Goal: Task Accomplishment & Management: Manage account settings

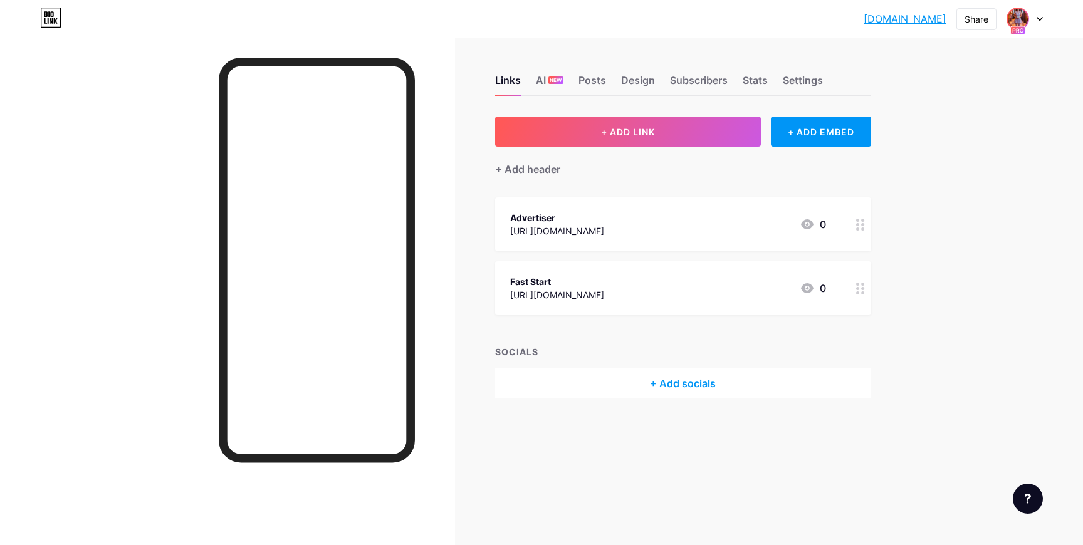
click at [1027, 16] on img at bounding box center [1018, 19] width 20 height 20
click at [956, 115] on div "Affiliate Marketing bio.link/affiliatecasino" at bounding box center [978, 116] width 110 height 23
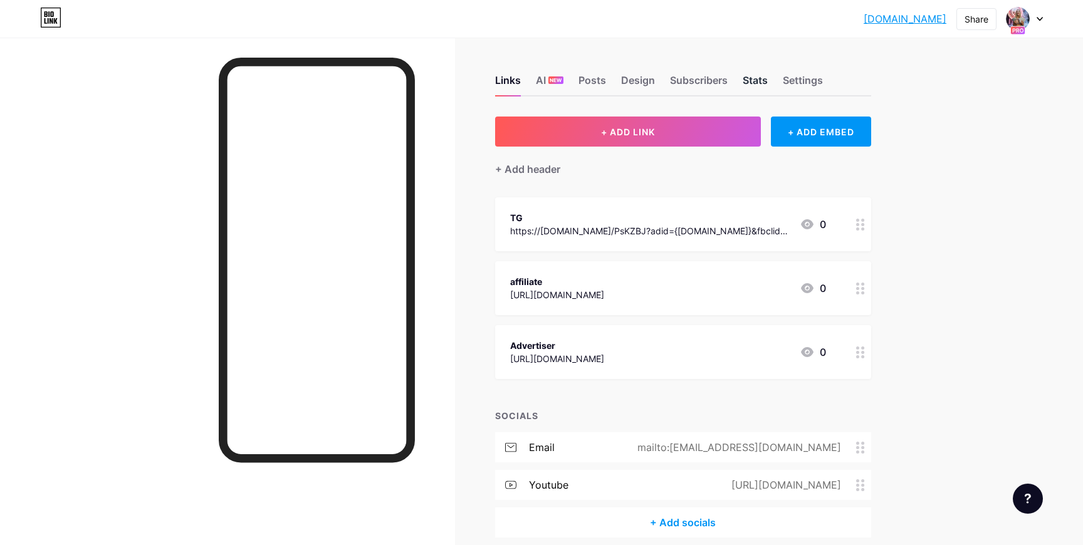
click at [757, 83] on div "Stats" at bounding box center [755, 84] width 25 height 23
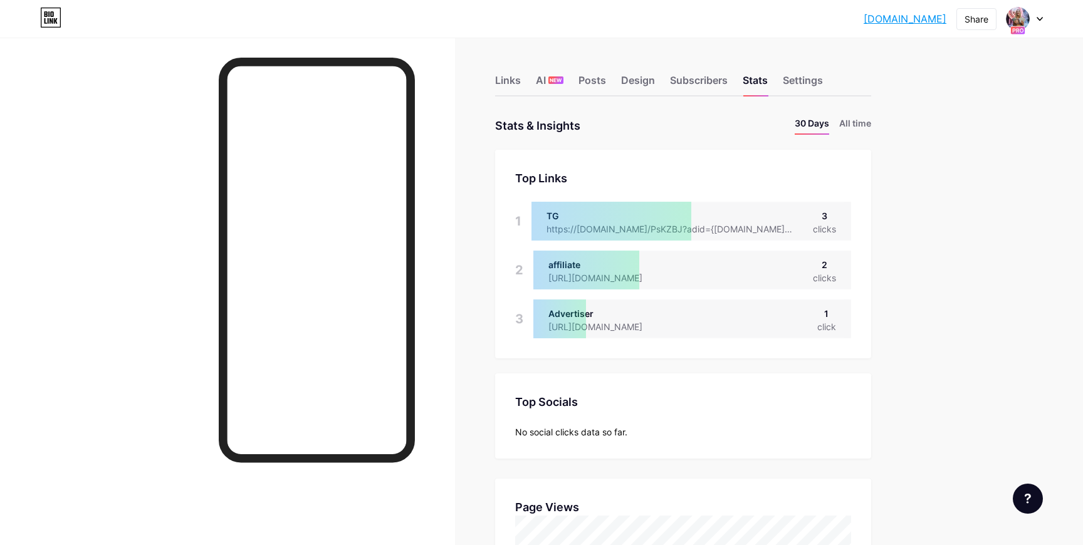
drag, startPoint x: 835, startPoint y: 23, endPoint x: 945, endPoint y: 20, distance: 109.7
click at [945, 20] on div "affiliatecasino... affiliatecasino.bio.link Share Switch accounts Affiliate Mar…" at bounding box center [541, 19] width 1083 height 23
copy link "[DOMAIN_NAME]"
click at [512, 78] on div "Links" at bounding box center [508, 84] width 26 height 23
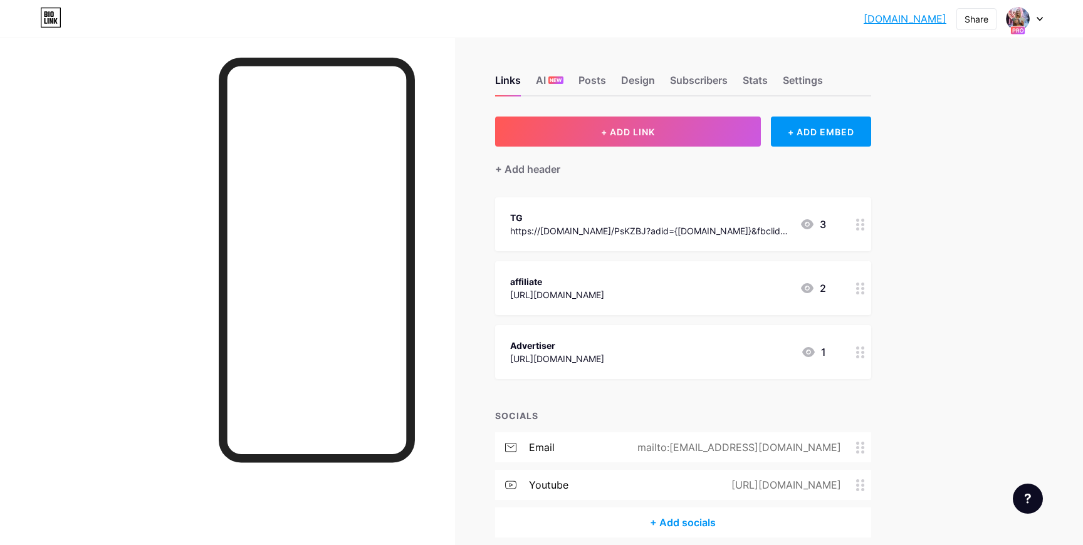
click at [553, 362] on div "[URL][DOMAIN_NAME]" at bounding box center [557, 358] width 94 height 13
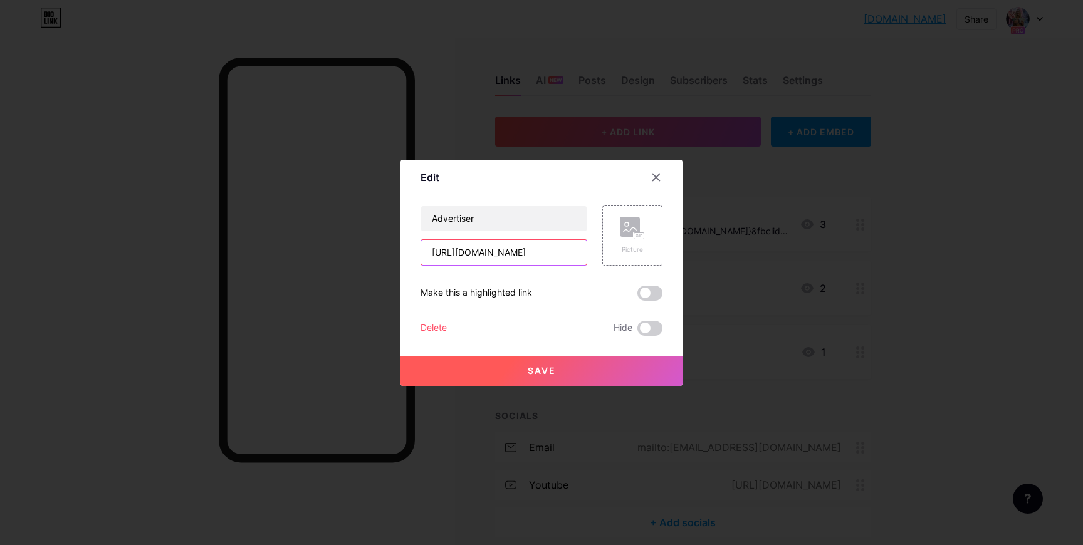
drag, startPoint x: 553, startPoint y: 252, endPoint x: 485, endPoint y: 253, distance: 67.7
click at [485, 253] on input "[URL][DOMAIN_NAME]" at bounding box center [503, 252] width 165 height 25
type input "https://t.me/france112"
click at [639, 290] on span at bounding box center [649, 293] width 25 height 15
click at [637, 296] on input "checkbox" at bounding box center [637, 296] width 0 height 0
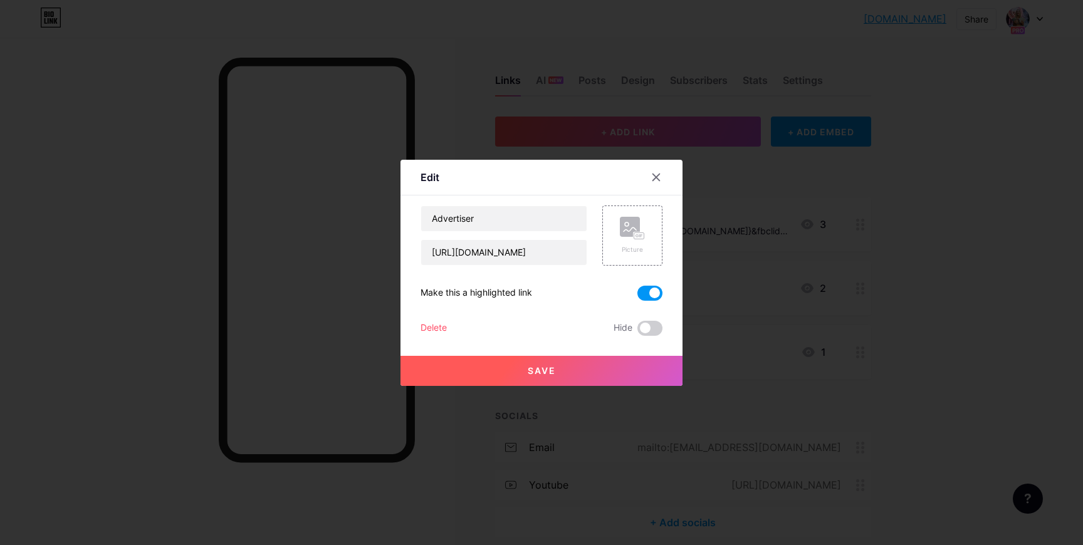
click at [528, 364] on button "Save" at bounding box center [542, 371] width 282 height 30
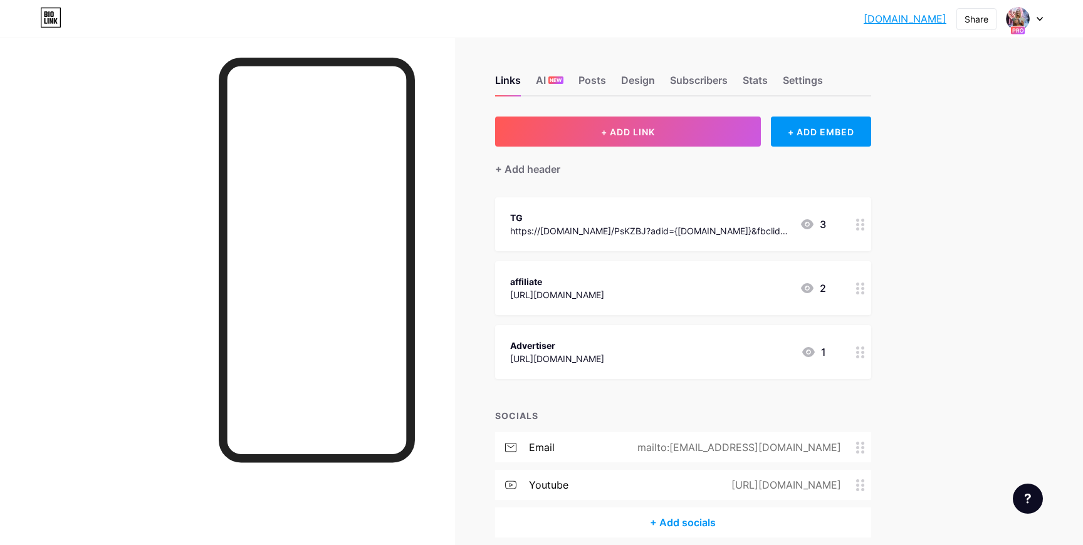
click at [861, 364] on div at bounding box center [860, 352] width 21 height 54
click at [642, 327] on span at bounding box center [649, 328] width 25 height 15
click at [637, 332] on input "checkbox" at bounding box center [637, 332] width 0 height 0
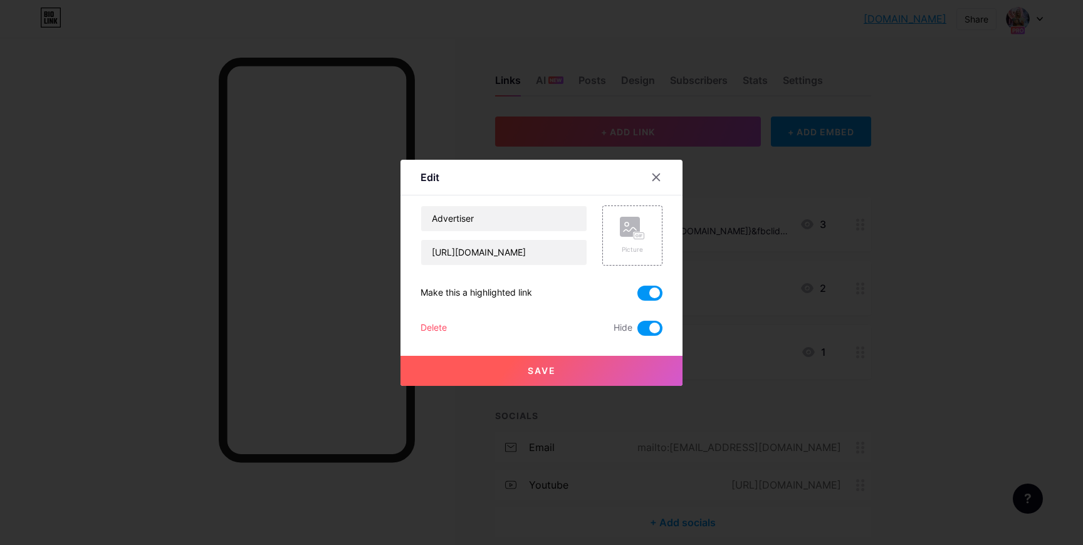
click at [629, 365] on button "Save" at bounding box center [542, 371] width 282 height 30
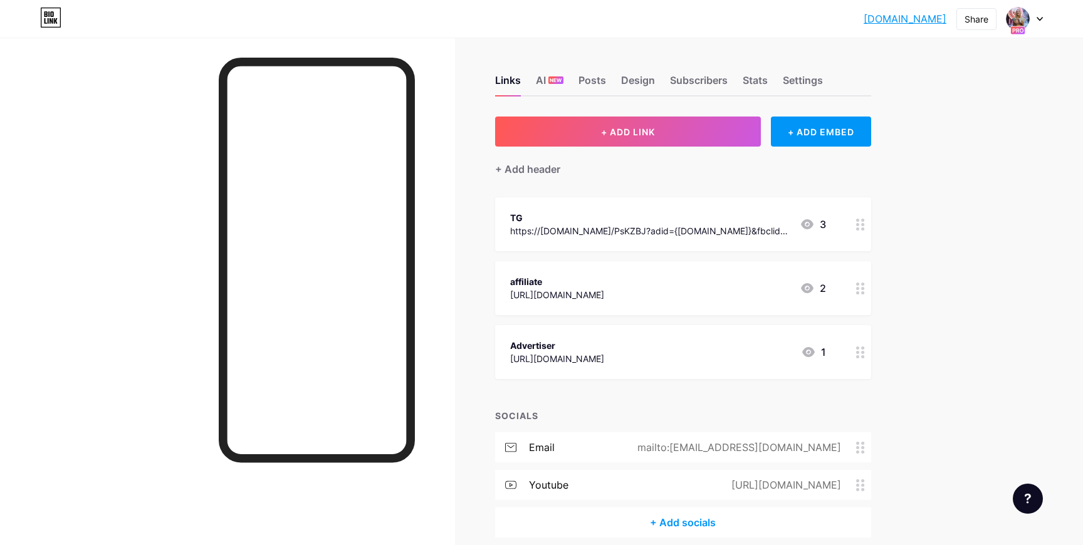
click at [855, 355] on div at bounding box center [860, 352] width 21 height 54
click at [653, 327] on span at bounding box center [649, 328] width 25 height 15
click at [637, 332] on input "checkbox" at bounding box center [637, 332] width 0 height 0
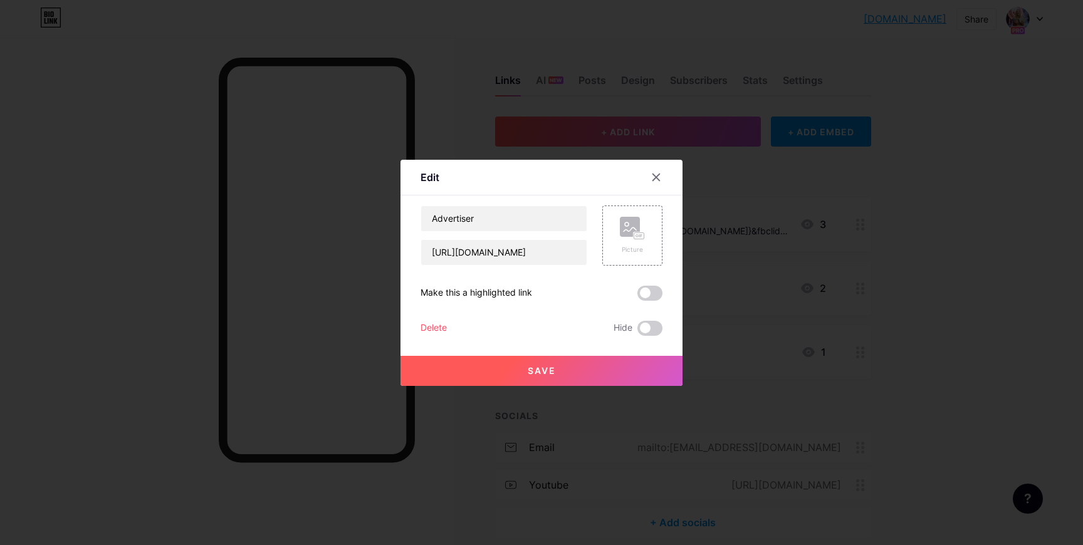
click at [629, 364] on button "Save" at bounding box center [542, 371] width 282 height 30
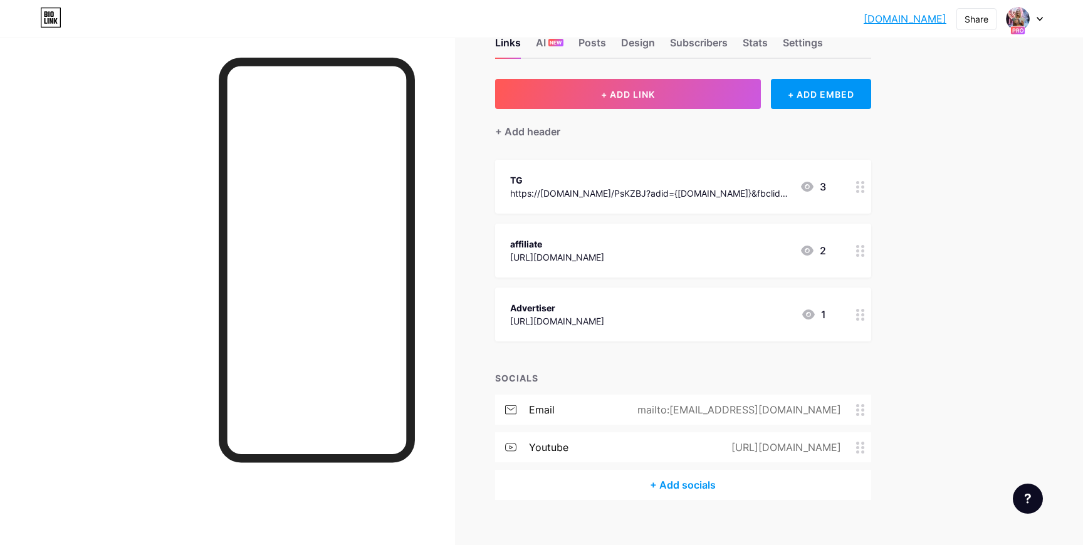
scroll to position [40, 0]
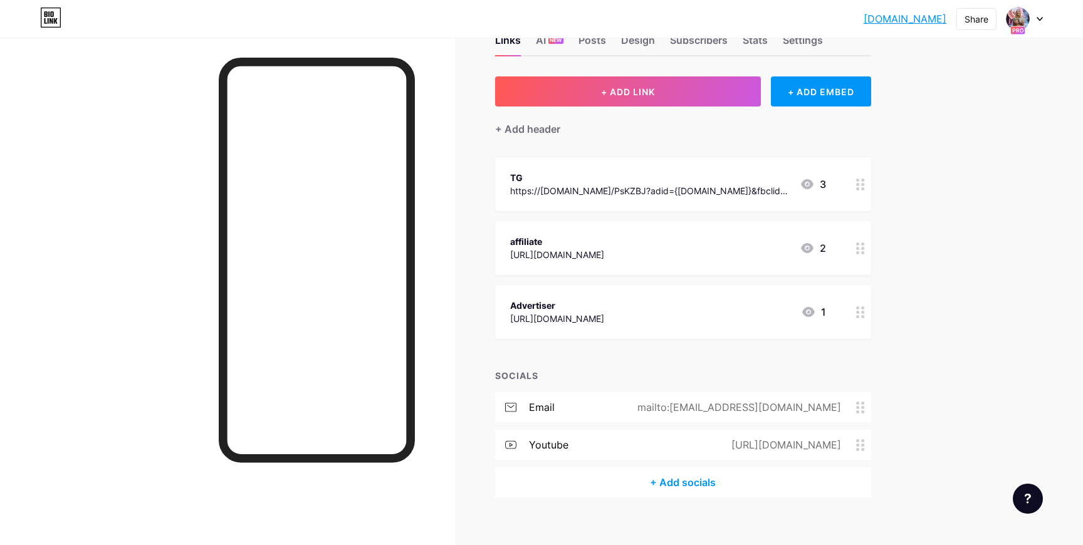
click at [621, 483] on div "+ Add socials" at bounding box center [683, 483] width 376 height 30
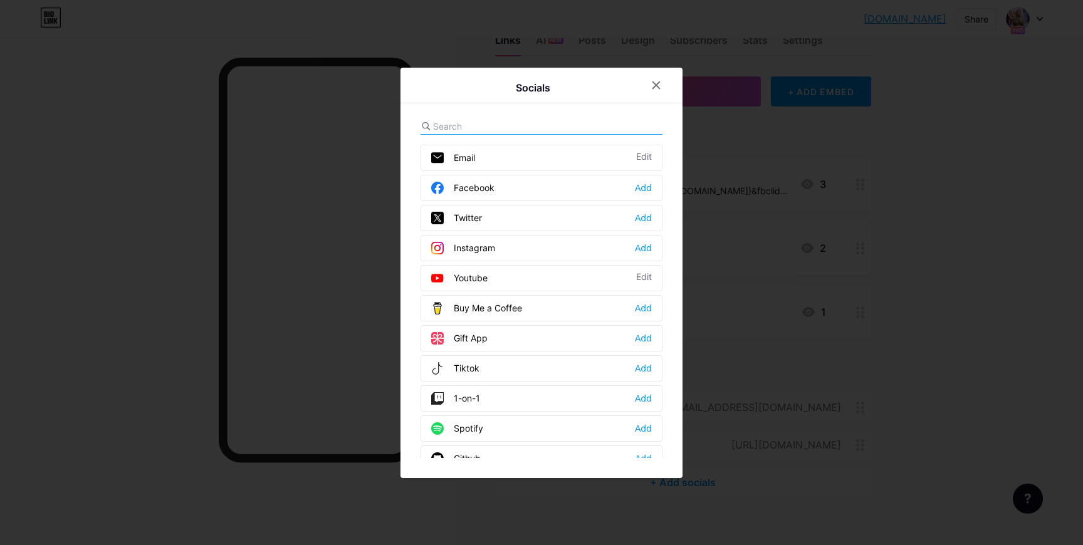
click at [541, 113] on div "Socials Email Edit Facebook Add Twitter Add Instagram Add Youtube Edit Buy Me a…" at bounding box center [542, 273] width 282 height 411
click at [535, 122] on div at bounding box center [542, 126] width 242 height 16
click at [530, 126] on input "text" at bounding box center [502, 126] width 139 height 13
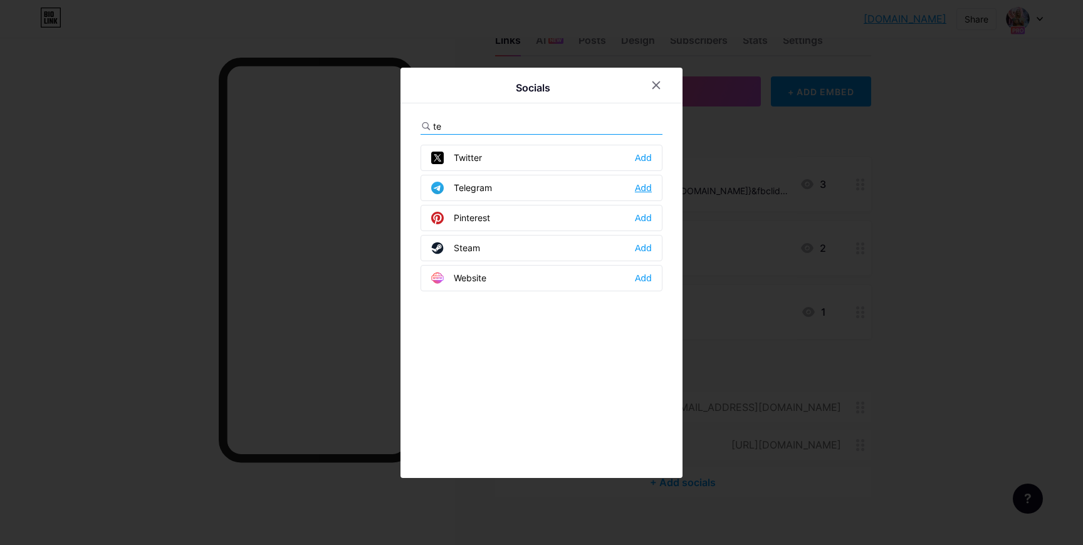
type input "te"
click at [649, 186] on div "Add" at bounding box center [643, 188] width 17 height 13
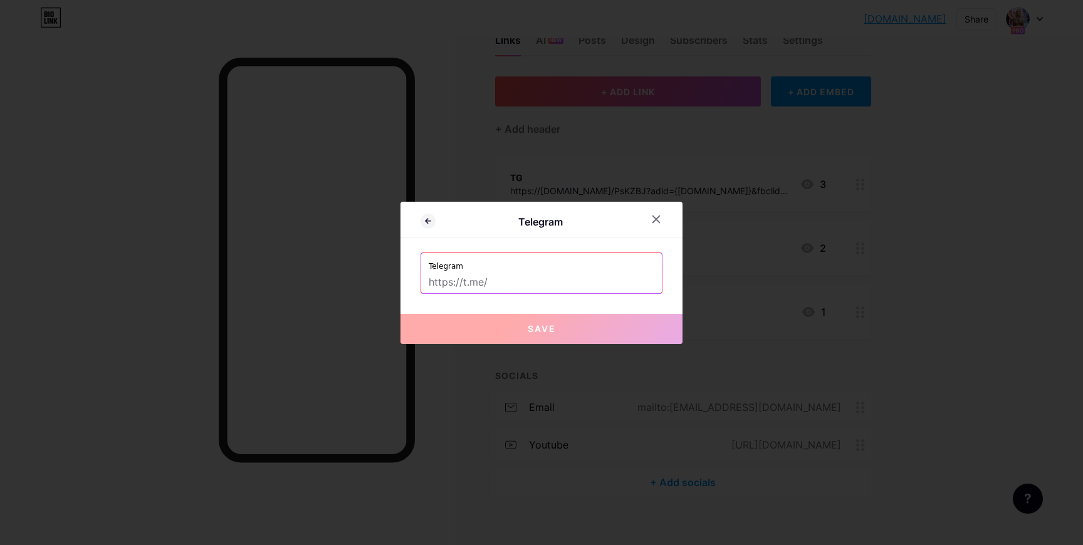
click at [548, 287] on input "text" at bounding box center [542, 282] width 226 height 21
type input "f"
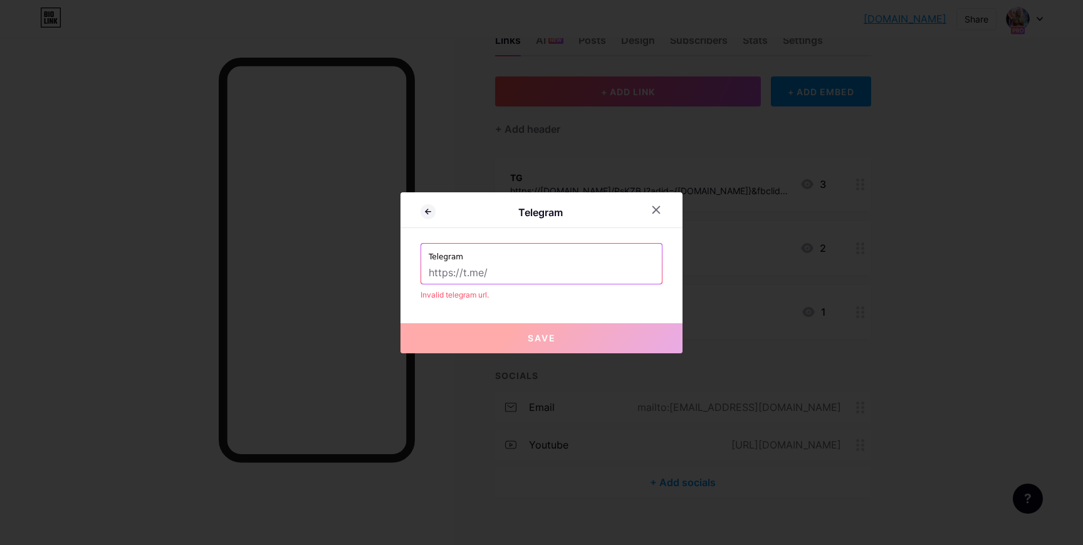
type input ";"
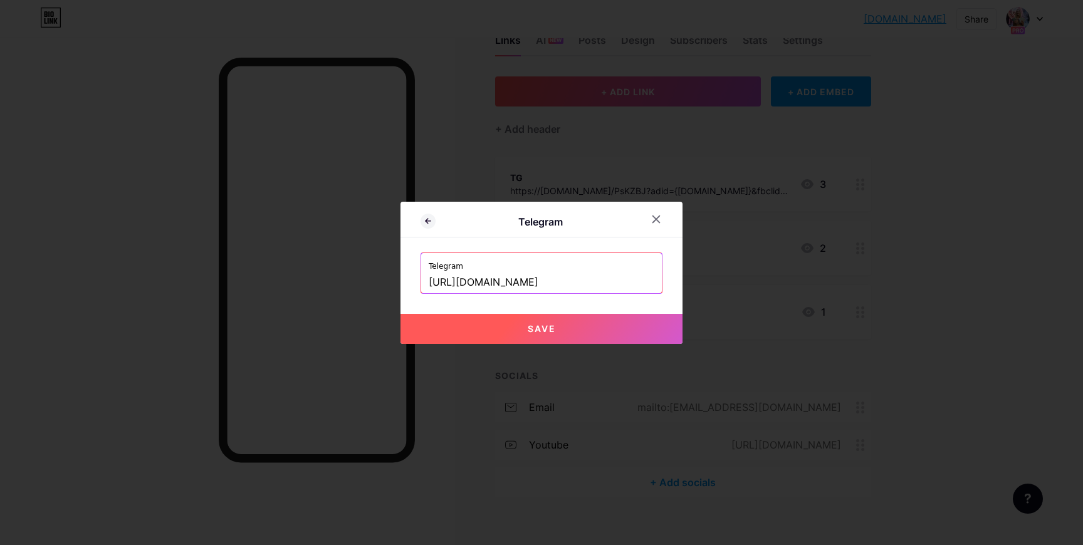
type input "https://t.me/france112"
click at [525, 320] on button "Save" at bounding box center [542, 329] width 282 height 30
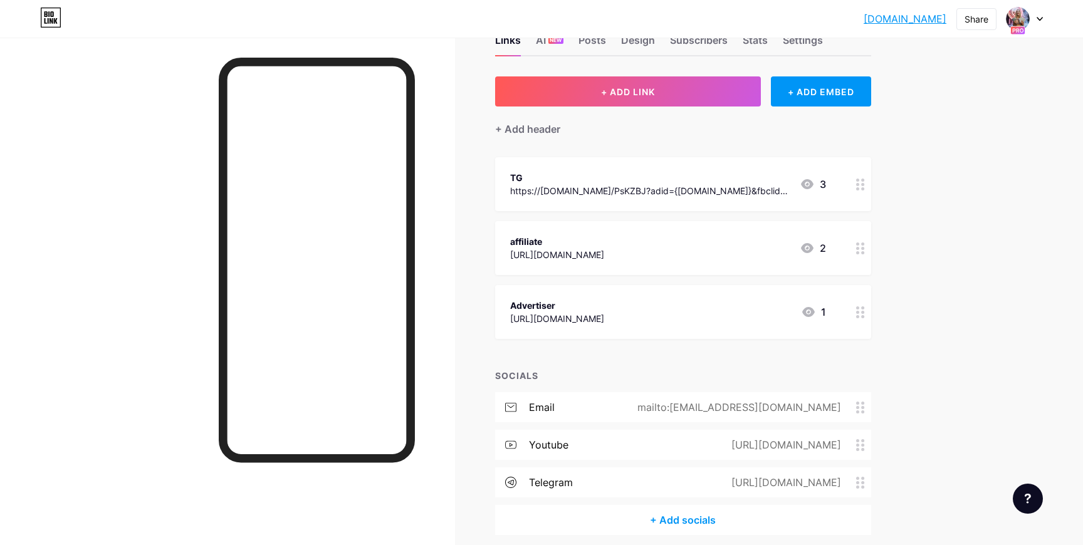
click at [861, 311] on circle at bounding box center [862, 312] width 3 height 3
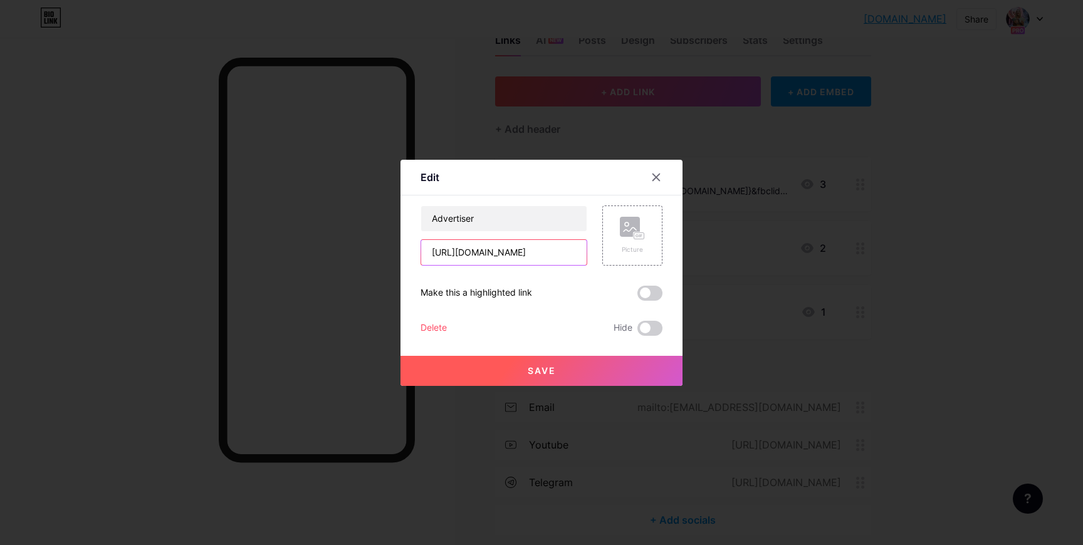
click at [537, 253] on input "https://t.me/france112" at bounding box center [503, 252] width 165 height 25
paste input "panel.magicclick.partners/signup/brand"
type input "[URL][DOMAIN_NAME]"
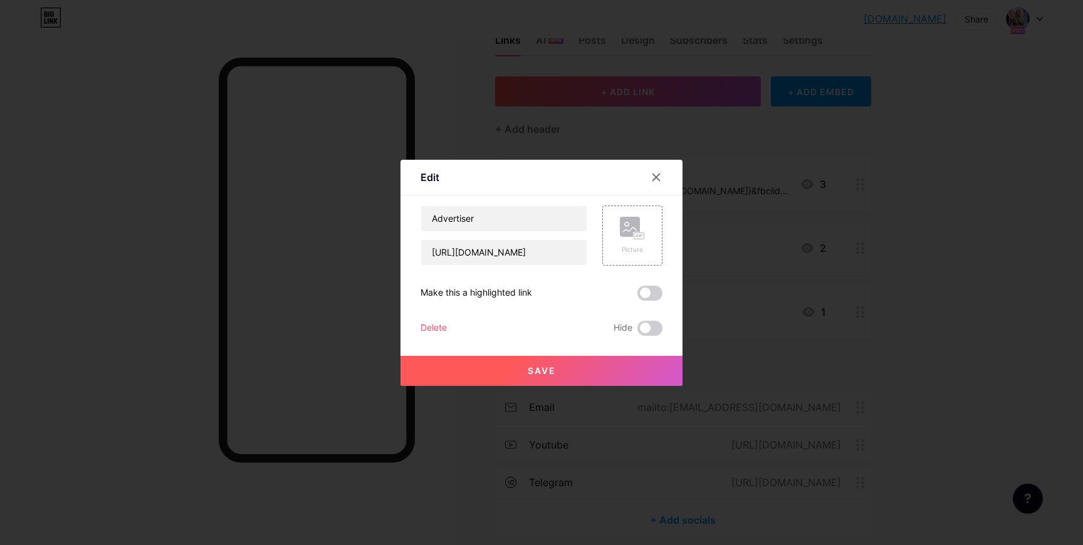
click at [516, 362] on button "Save" at bounding box center [542, 371] width 282 height 30
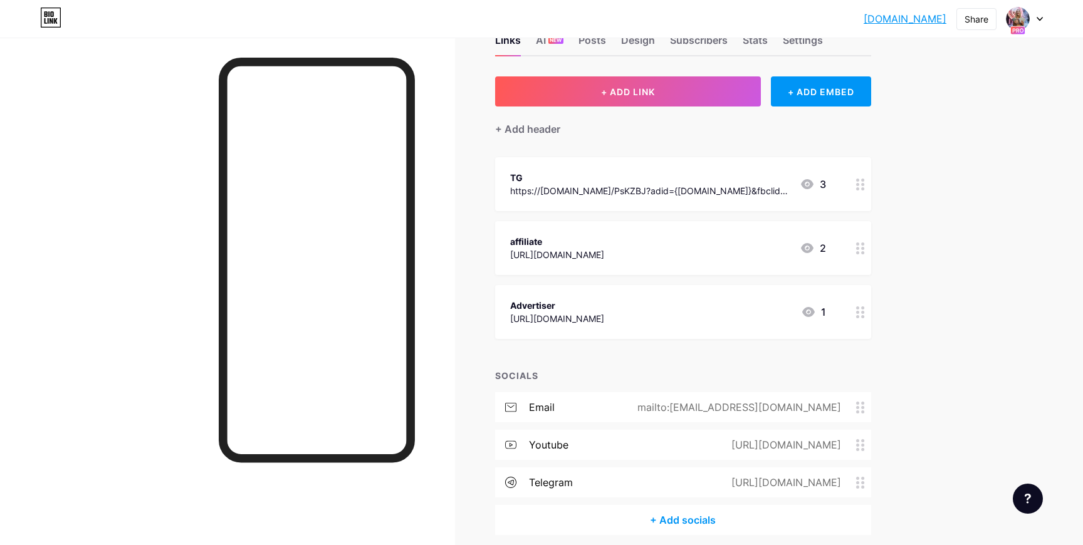
click at [856, 320] on div at bounding box center [860, 312] width 21 height 54
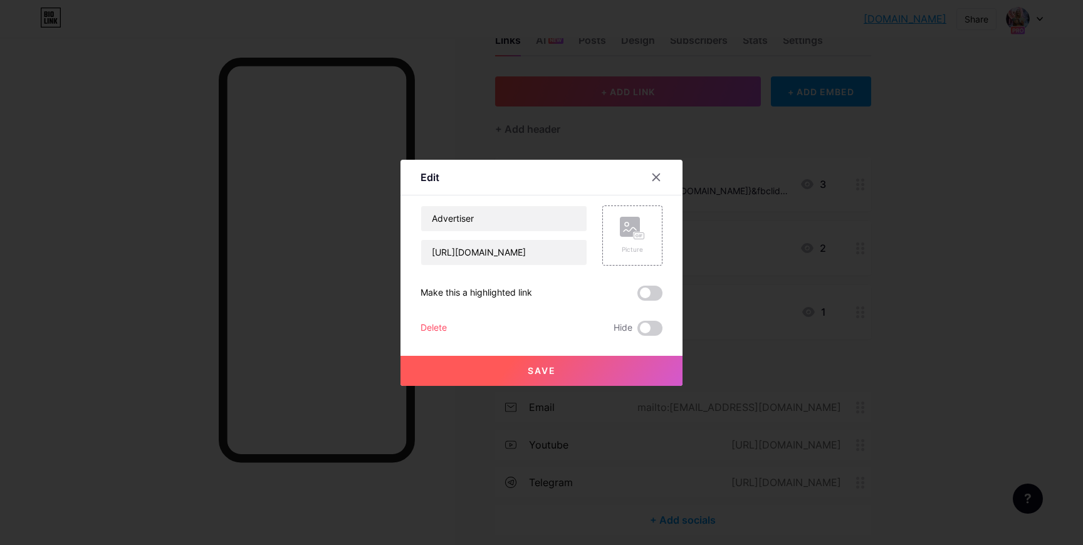
click at [725, 260] on div at bounding box center [541, 272] width 1083 height 545
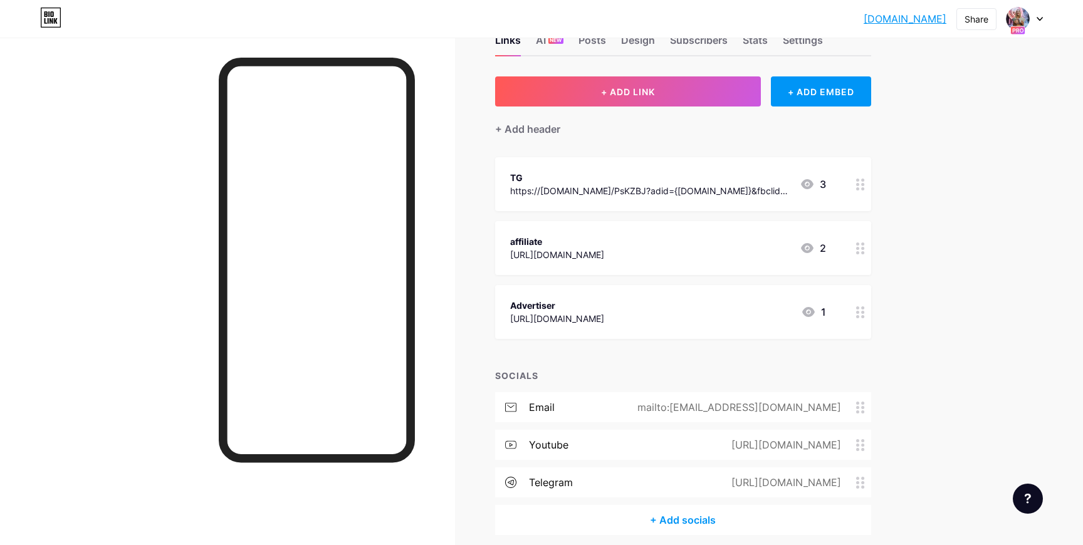
click at [856, 245] on icon at bounding box center [860, 249] width 9 height 12
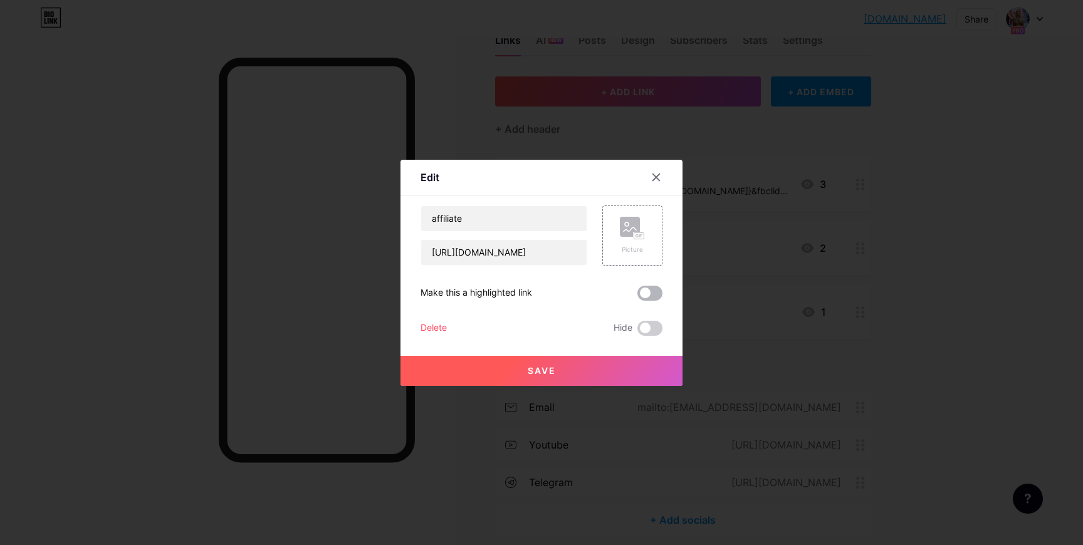
click at [655, 288] on span at bounding box center [649, 293] width 25 height 15
click at [637, 296] on input "checkbox" at bounding box center [637, 296] width 0 height 0
click at [610, 367] on button "Save" at bounding box center [542, 371] width 282 height 30
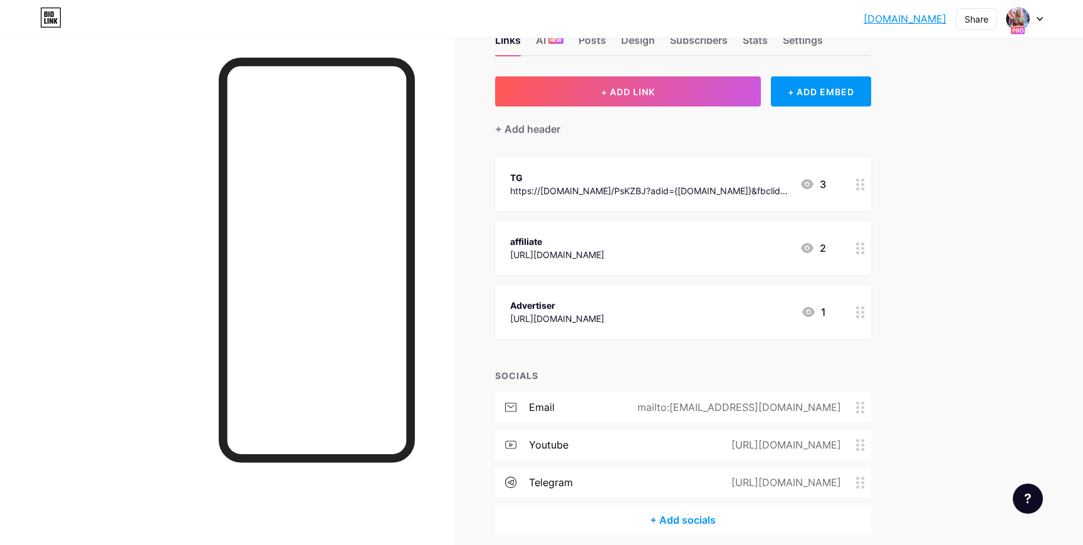
click at [589, 481] on div "telegram https://t.me/france112" at bounding box center [683, 483] width 376 height 30
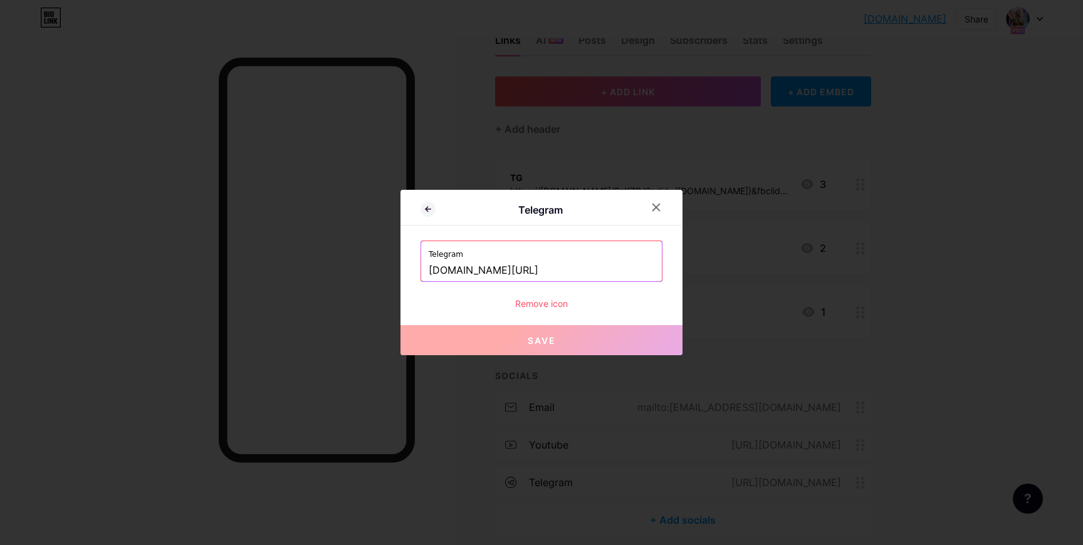
click at [595, 267] on input "t.me/france112" at bounding box center [542, 270] width 226 height 21
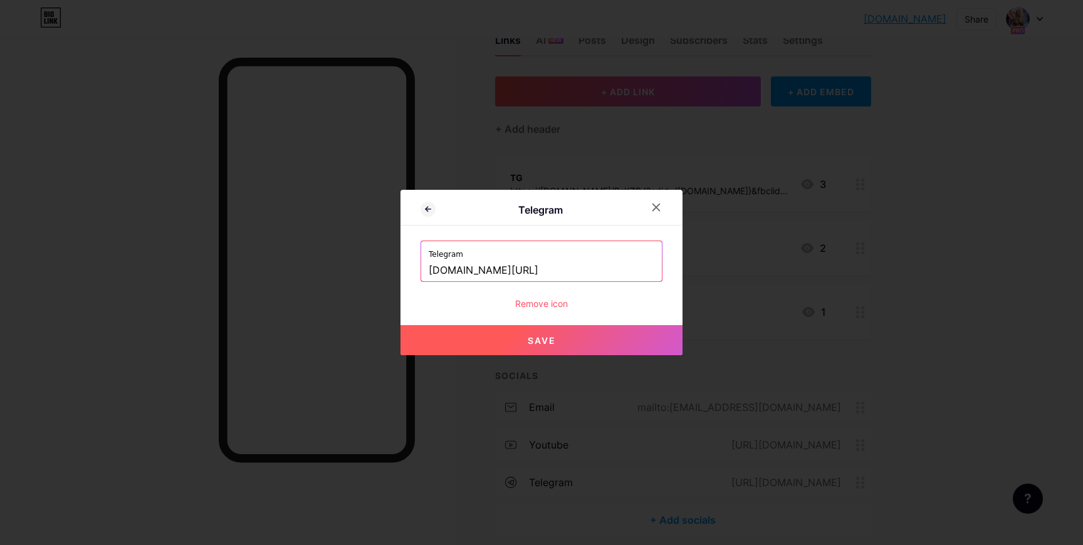
click at [547, 340] on span "Save" at bounding box center [542, 340] width 28 height 11
type input "[URL][DOMAIN_NAME]"
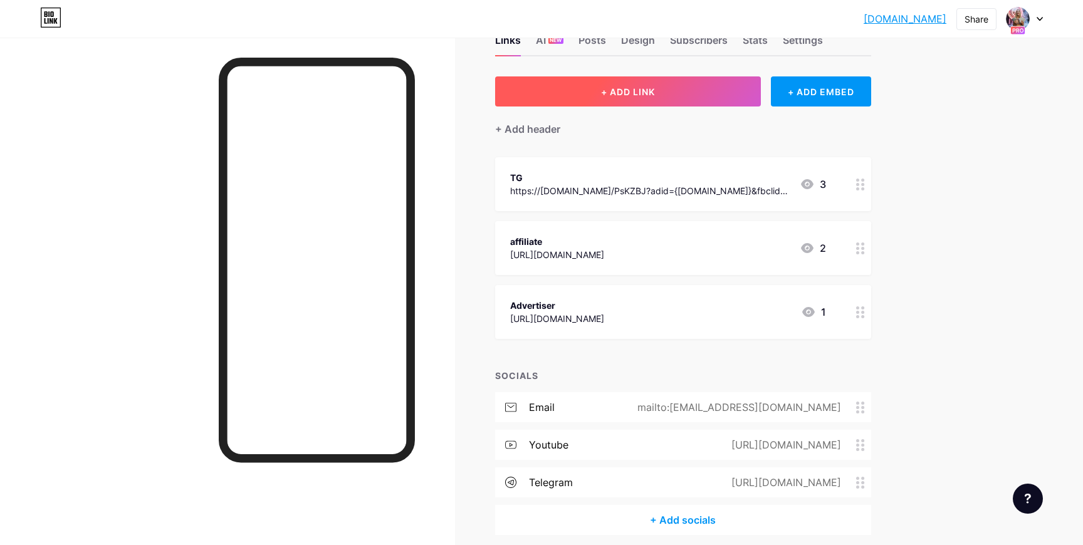
click at [685, 93] on button "+ ADD LINK" at bounding box center [628, 91] width 266 height 30
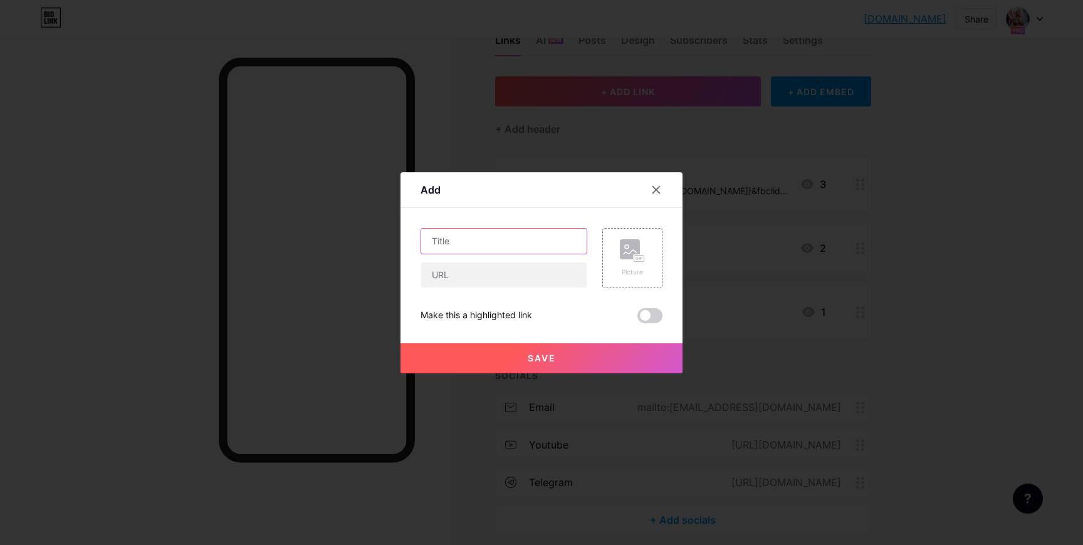
click at [516, 240] on input "text" at bounding box center [503, 241] width 165 height 25
type input "Test"
click at [497, 270] on input "text" at bounding box center [503, 275] width 165 height 25
type input "google.com"
click at [446, 364] on button "Save" at bounding box center [542, 358] width 282 height 30
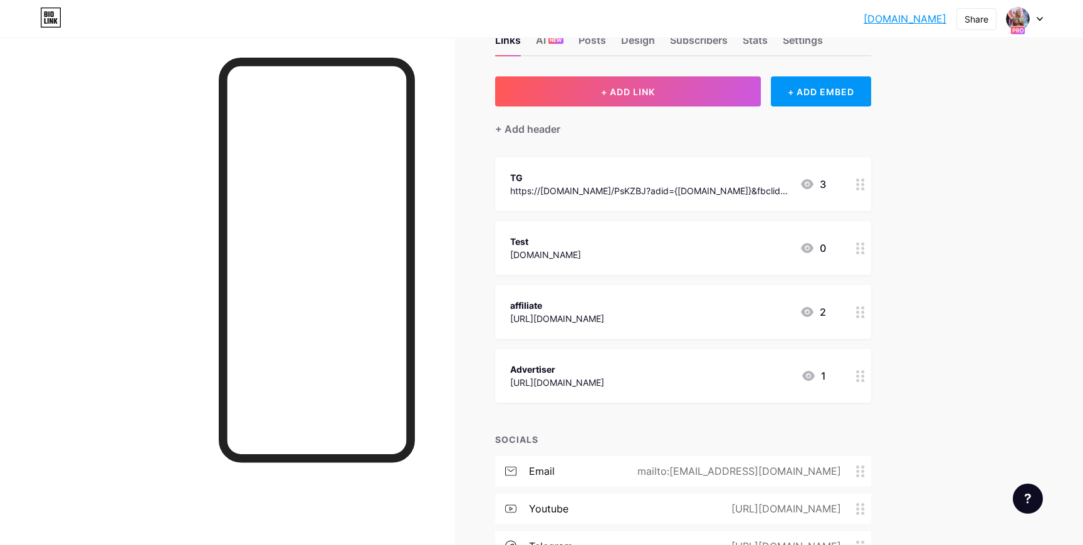
click at [857, 245] on icon at bounding box center [860, 249] width 9 height 12
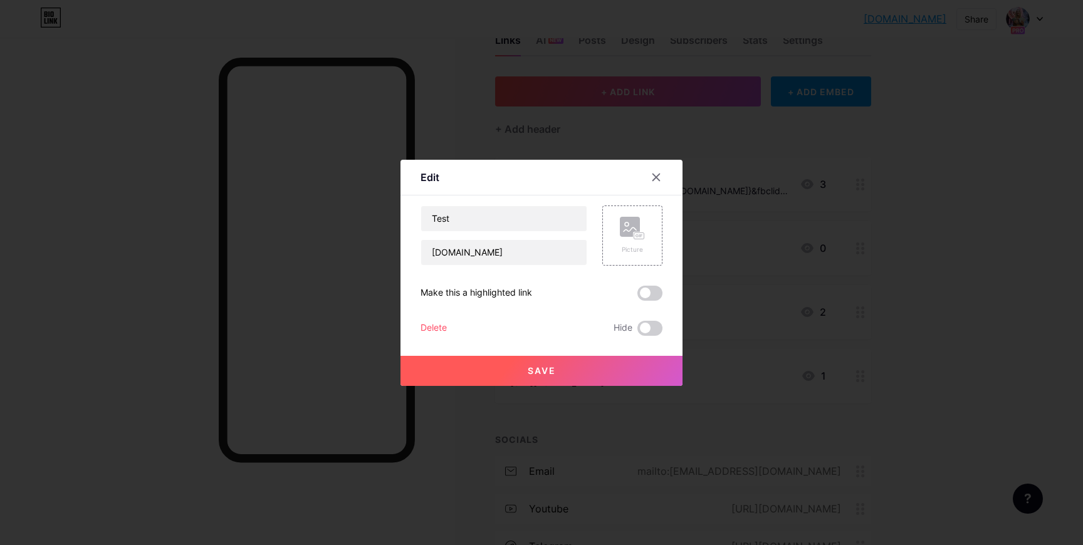
click at [441, 327] on div "Delete" at bounding box center [434, 328] width 26 height 15
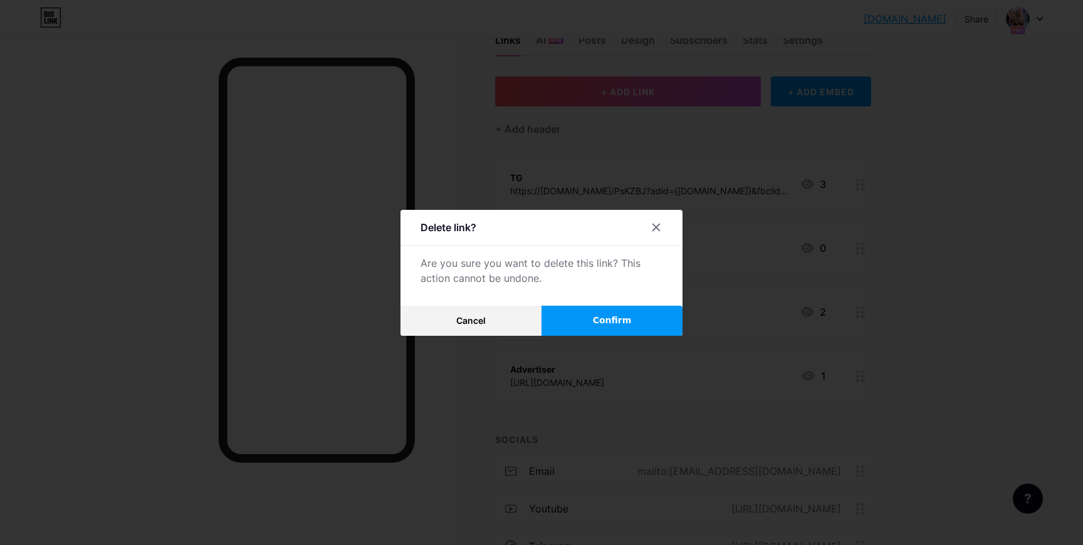
click at [584, 318] on button "Confirm" at bounding box center [612, 321] width 141 height 30
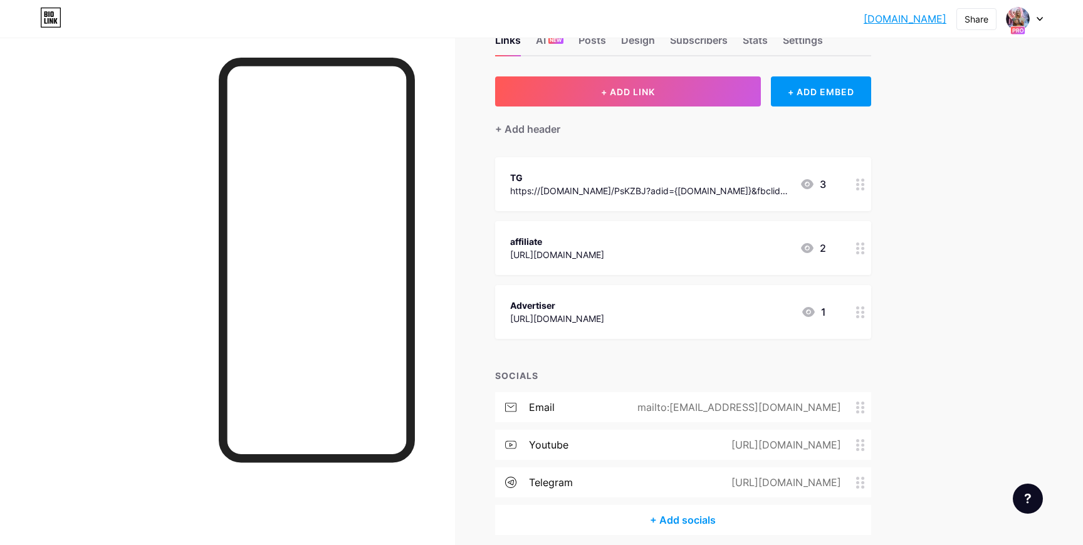
click at [854, 311] on div at bounding box center [860, 312] width 21 height 54
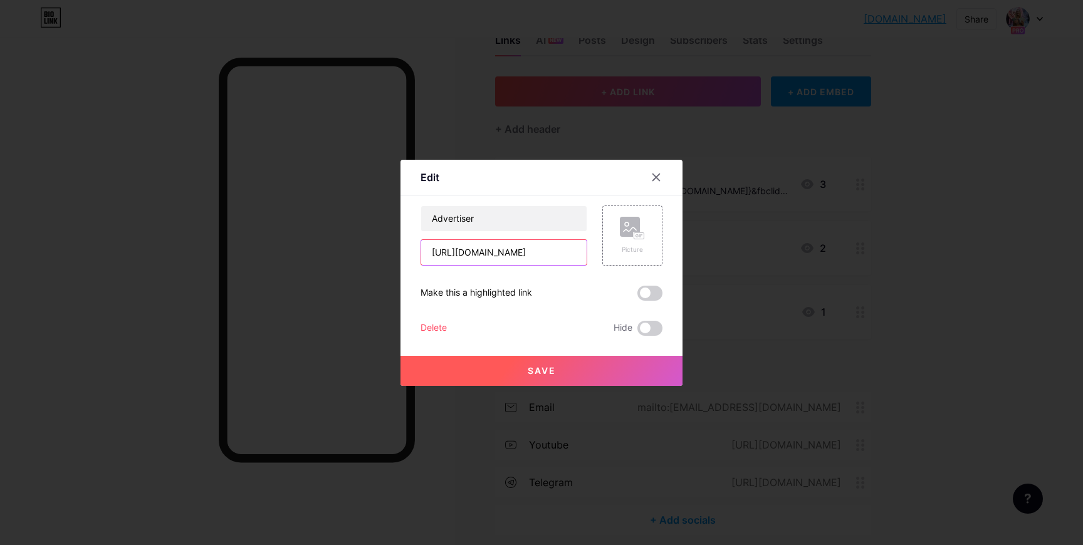
scroll to position [0, 50]
drag, startPoint x: 501, startPoint y: 252, endPoint x: 579, endPoint y: 253, distance: 77.1
click at [579, 253] on input "[URL][DOMAIN_NAME]" at bounding box center [503, 252] width 165 height 25
click at [534, 253] on input "[URL][DOMAIN_NAME]" at bounding box center [503, 252] width 165 height 25
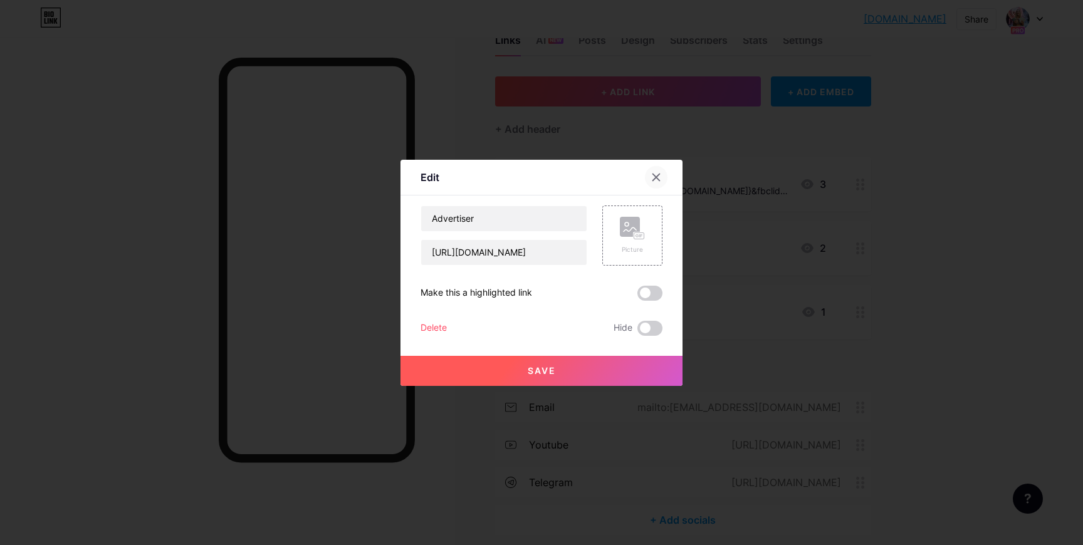
click at [653, 177] on icon at bounding box center [656, 177] width 10 height 10
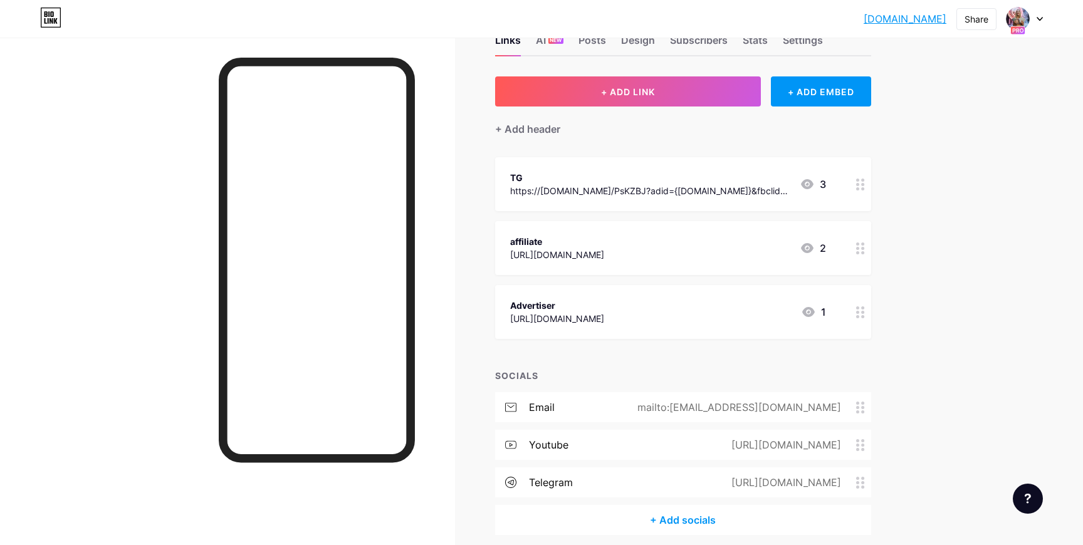
click at [857, 179] on circle at bounding box center [857, 180] width 3 height 3
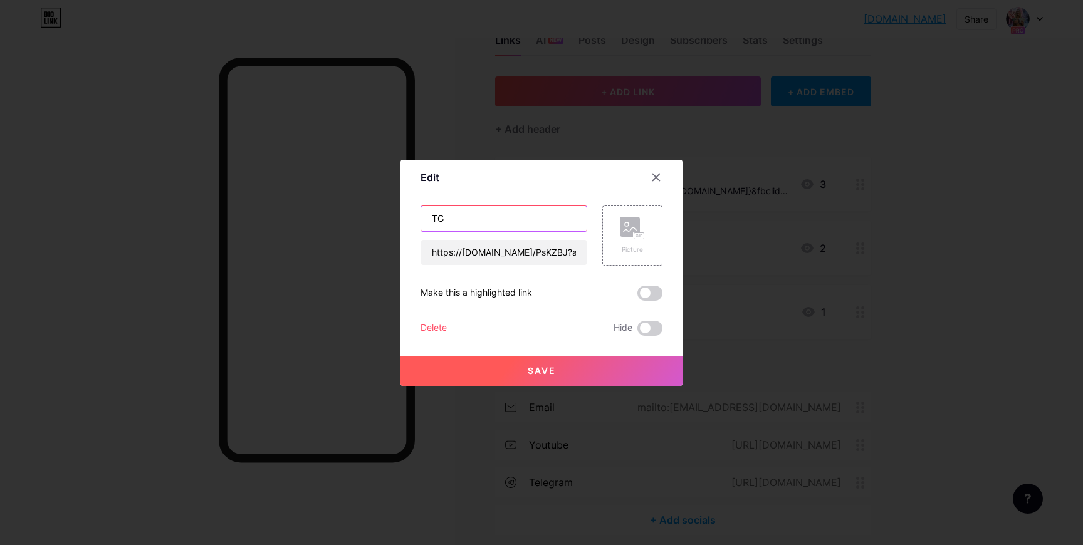
click at [491, 222] on input "TG" at bounding box center [503, 218] width 165 height 25
type input "Telegram Channel"
click at [475, 372] on button "Save" at bounding box center [542, 371] width 282 height 30
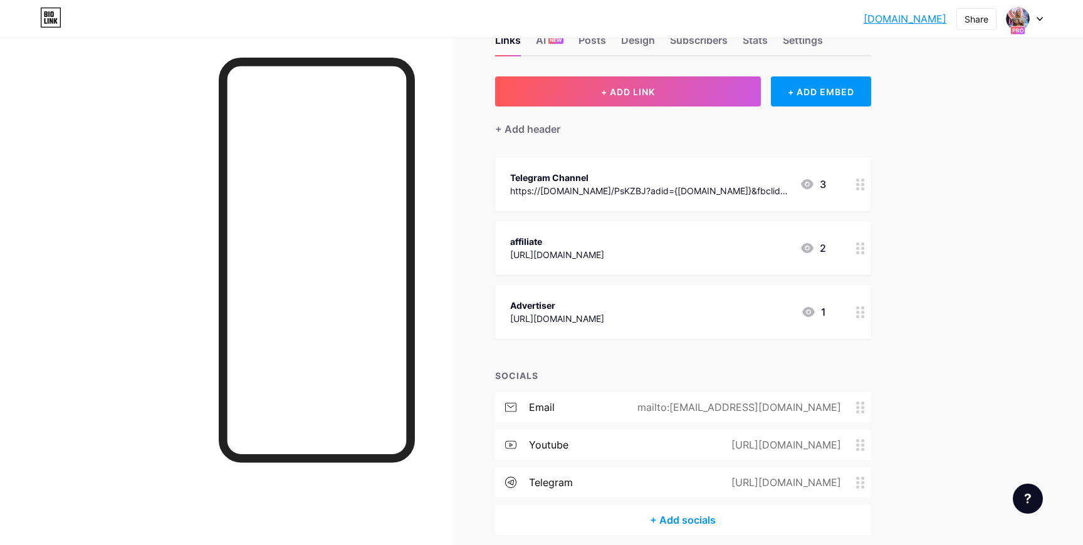
click at [849, 308] on div "Advertiser https://panel.magicclick.partners/signup/brand 1" at bounding box center [683, 312] width 376 height 54
click at [651, 333] on span at bounding box center [649, 328] width 25 height 15
click at [637, 332] on input "checkbox" at bounding box center [637, 332] width 0 height 0
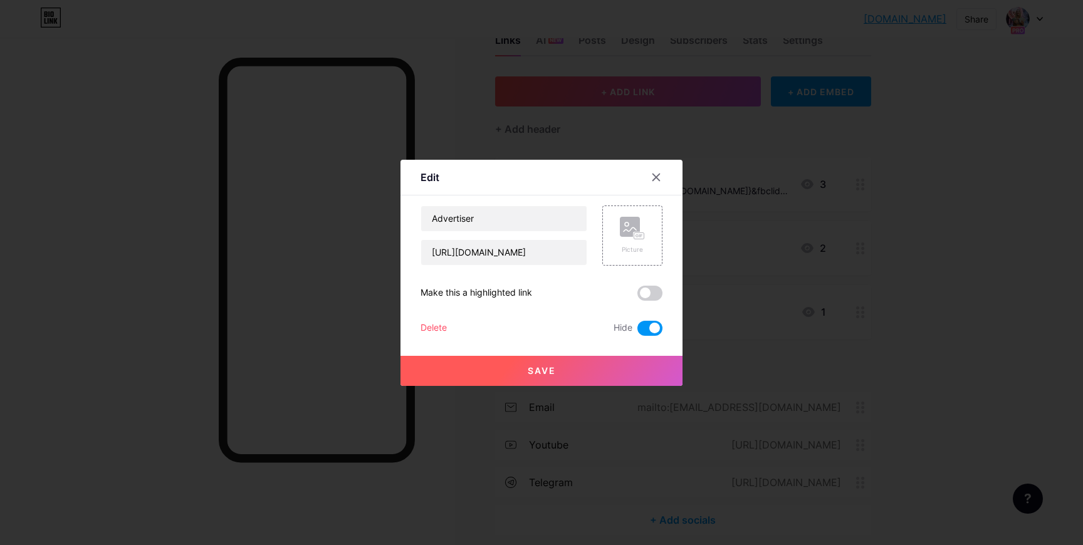
click at [607, 372] on button "Save" at bounding box center [542, 371] width 282 height 30
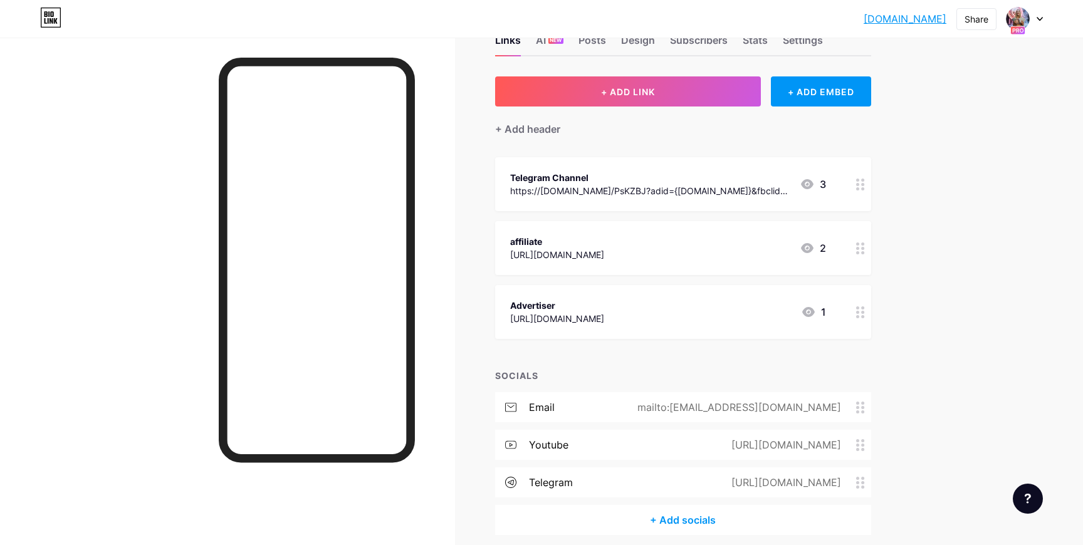
click at [876, 13] on link "[DOMAIN_NAME]" at bounding box center [905, 18] width 83 height 15
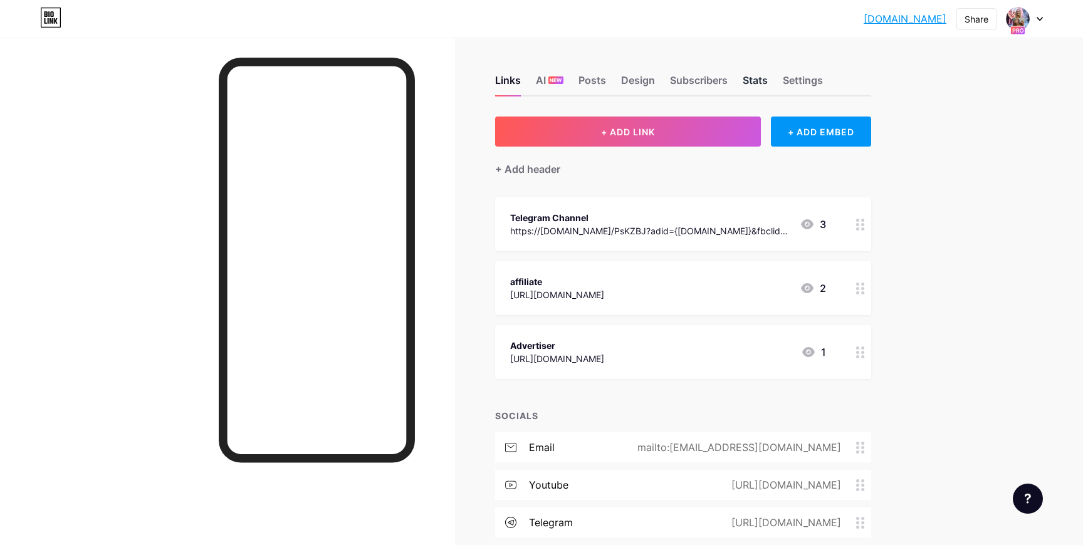
click at [758, 83] on div "Stats" at bounding box center [755, 84] width 25 height 23
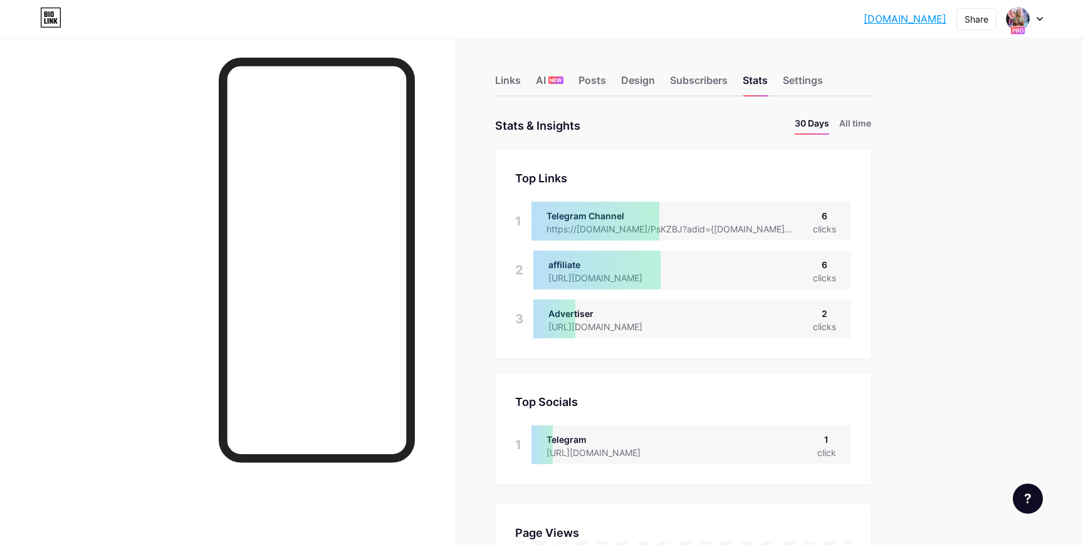
scroll to position [545, 1083]
click at [815, 71] on div "Links AI NEW Posts Design Subscribers Stats Settings" at bounding box center [683, 75] width 376 height 44
click at [809, 81] on div "Settings" at bounding box center [803, 84] width 40 height 23
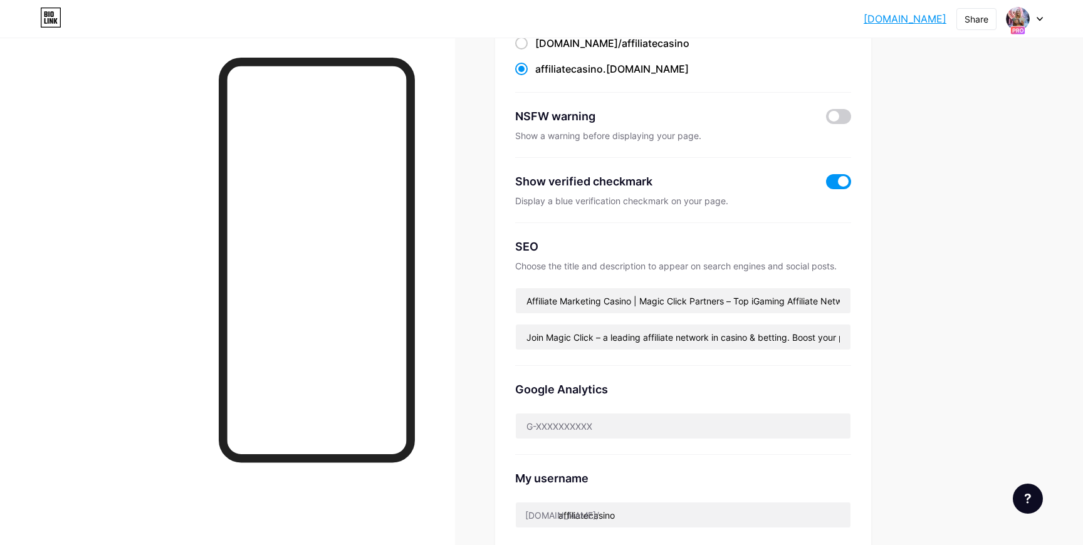
scroll to position [164, 0]
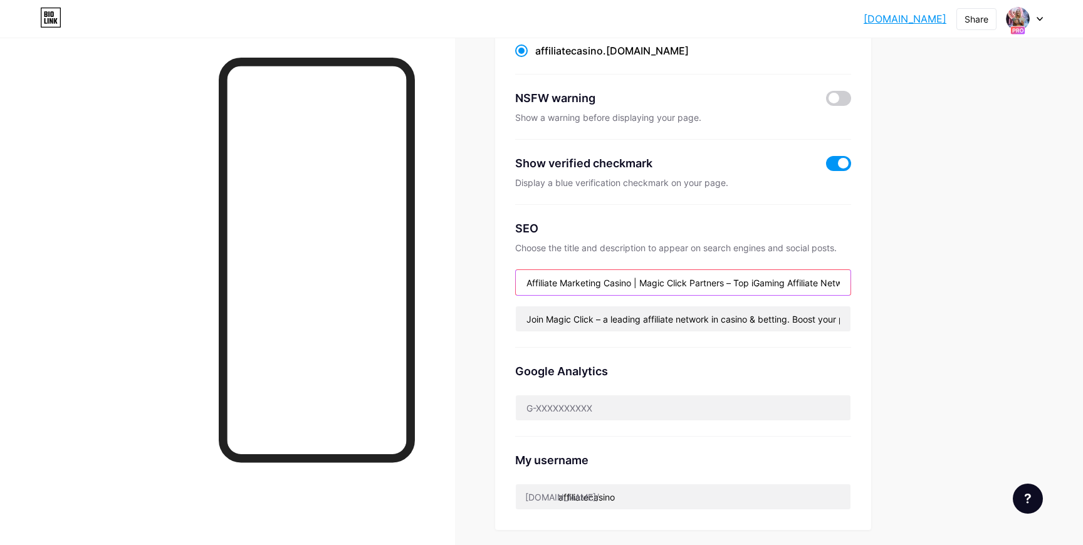
click at [619, 277] on input "Affiliate Marketing Casino | Magic Click Partners – Top iGaming Affiliate Netwo…" at bounding box center [683, 282] width 335 height 25
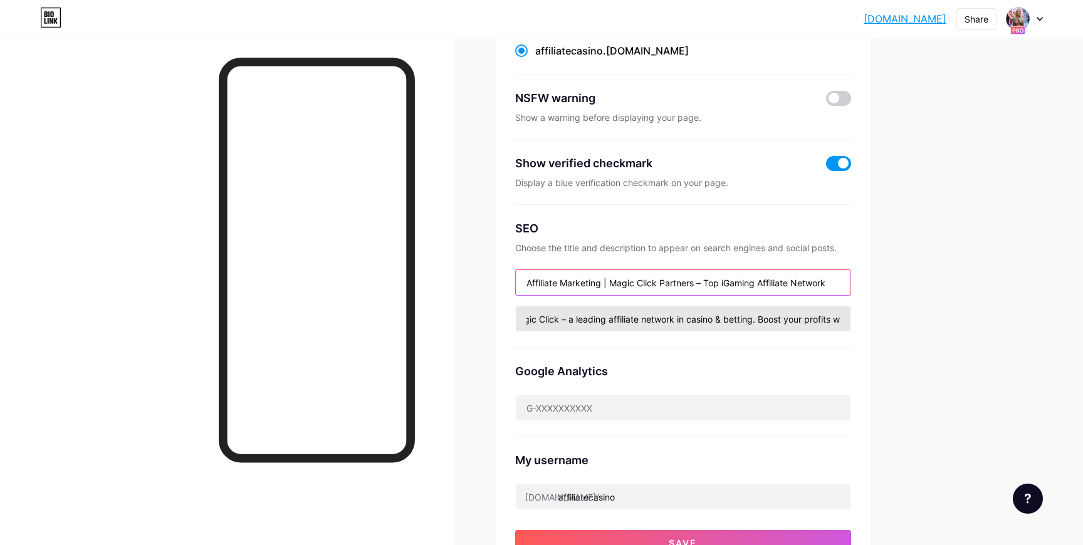
scroll to position [0, 35]
type input "Affiliate Marketing | Magic Click Partners – Top iGaming Affiliate Network"
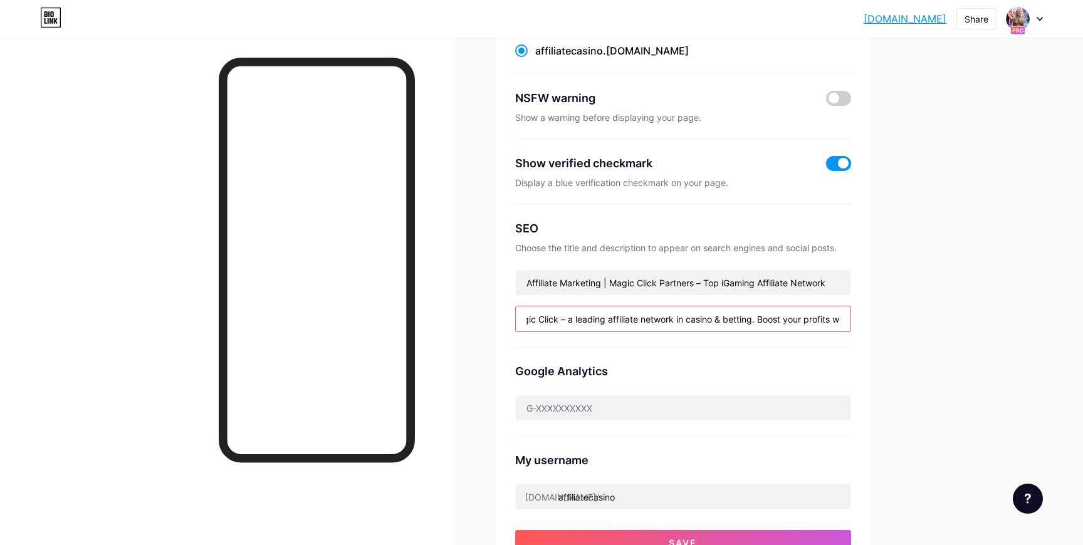
drag, startPoint x: 753, startPoint y: 318, endPoint x: 687, endPoint y: 318, distance: 65.8
click at [687, 318] on input "Join Magic Click – a leading affiliate network in casino & betting. Boost your …" at bounding box center [683, 319] width 335 height 25
drag, startPoint x: 807, startPoint y: 313, endPoint x: 849, endPoint y: 313, distance: 42.6
click at [849, 313] on input "Join Magic Click – a leading affiliate network in iGaming. Boost your profits w…" at bounding box center [683, 319] width 335 height 25
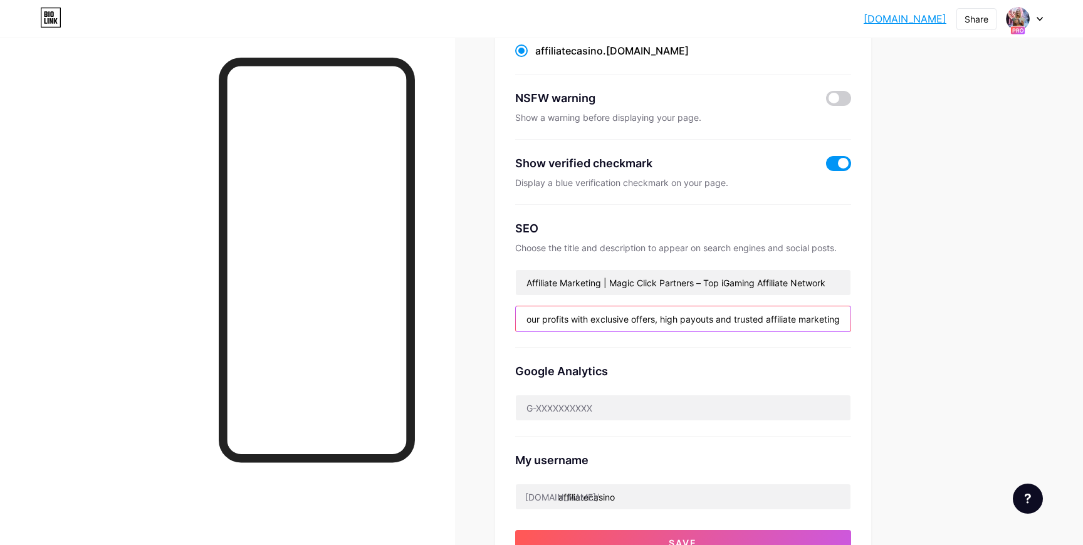
type input "Join Magic Click – a leading affiliate network in iGaming. Boost your profits w…"
click at [889, 313] on div "Links AI NEW Posts Design Subscribers Stats Settings Preferred link This is an …" at bounding box center [462, 406] width 924 height 1064
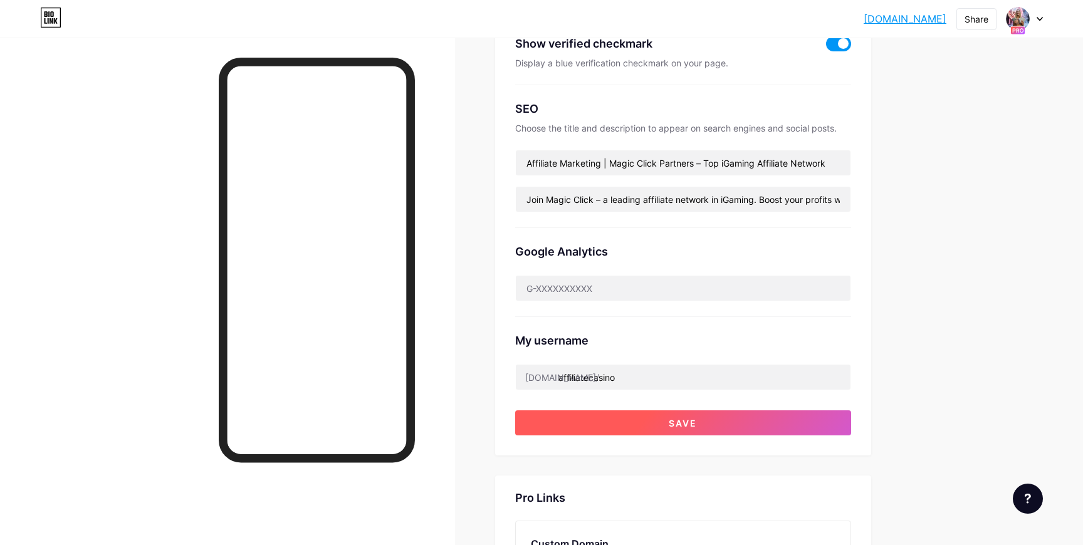
click at [684, 411] on button "Save" at bounding box center [683, 423] width 336 height 25
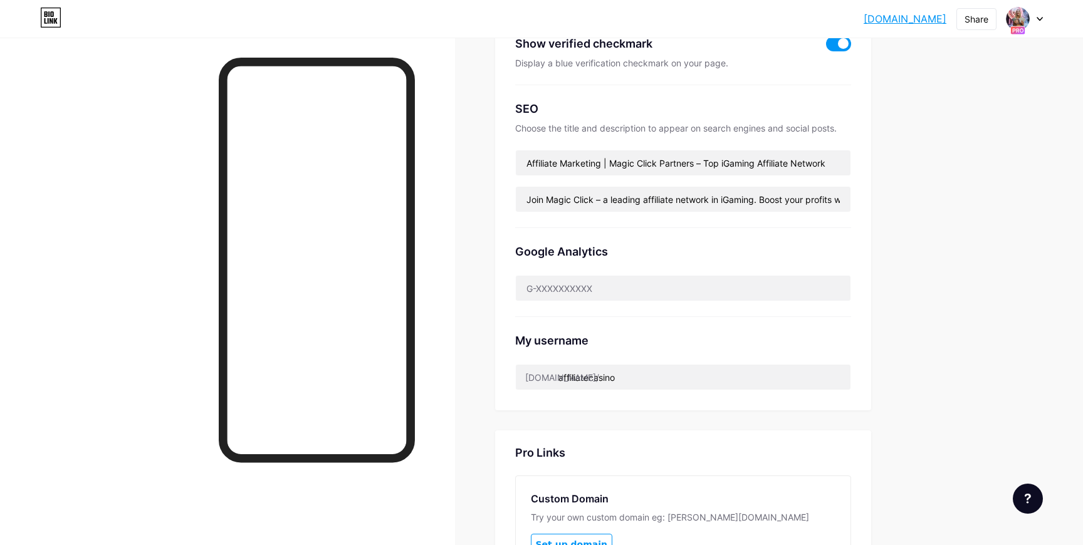
scroll to position [0, 0]
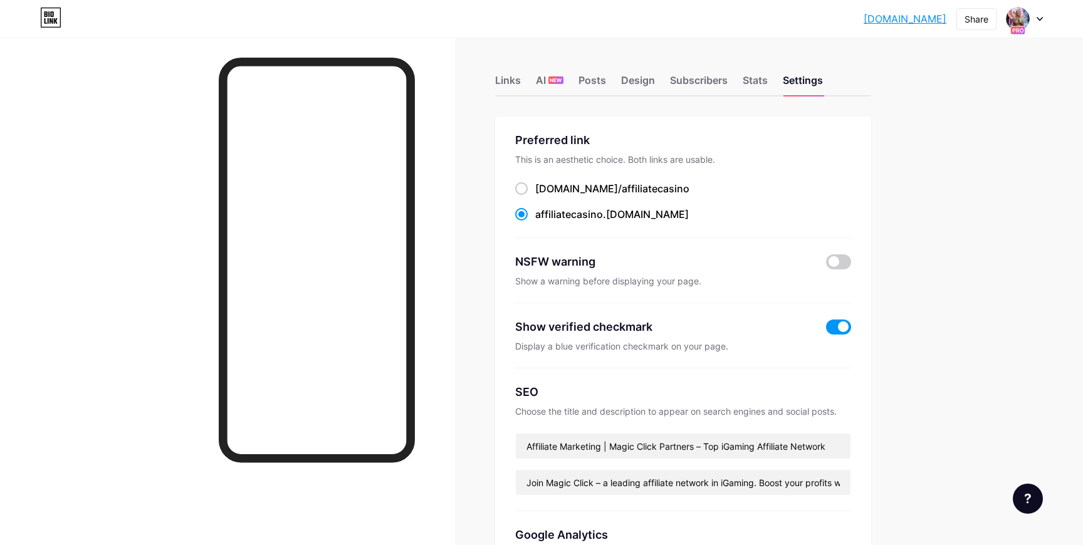
click at [606, 78] on div "Links AI NEW Posts Design Subscribers Stats Settings" at bounding box center [683, 75] width 376 height 44
click at [585, 83] on div "Posts" at bounding box center [593, 84] width 28 height 23
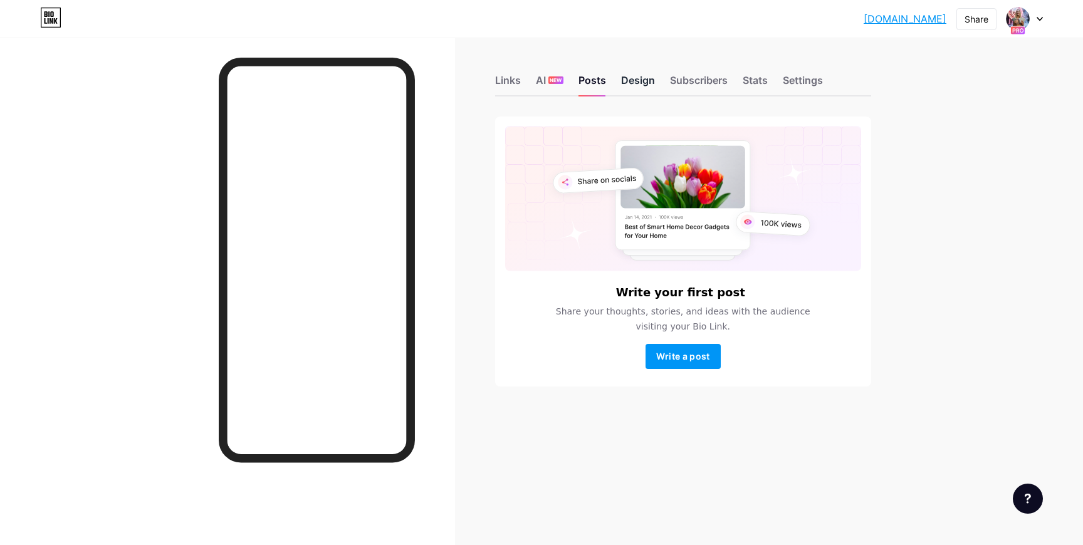
click at [627, 78] on div "Design" at bounding box center [638, 84] width 34 height 23
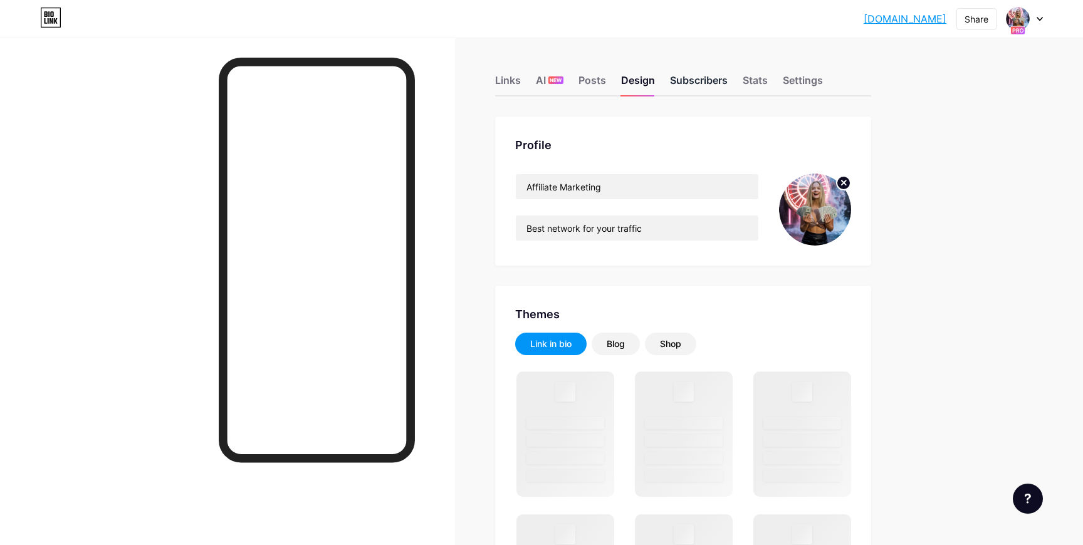
click at [684, 77] on div "Subscribers" at bounding box center [699, 84] width 58 height 23
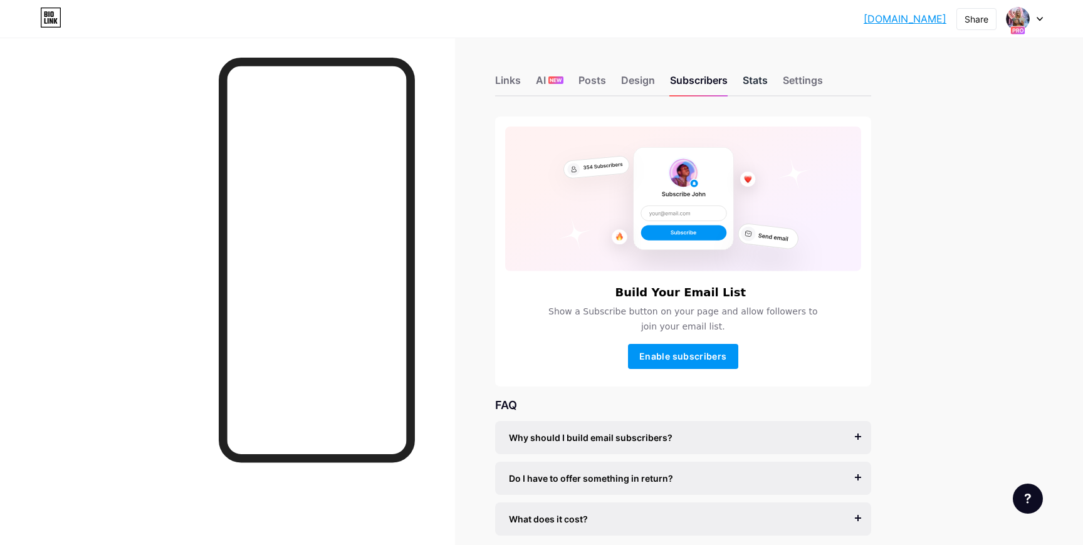
click at [743, 78] on div "Stats" at bounding box center [755, 84] width 25 height 23
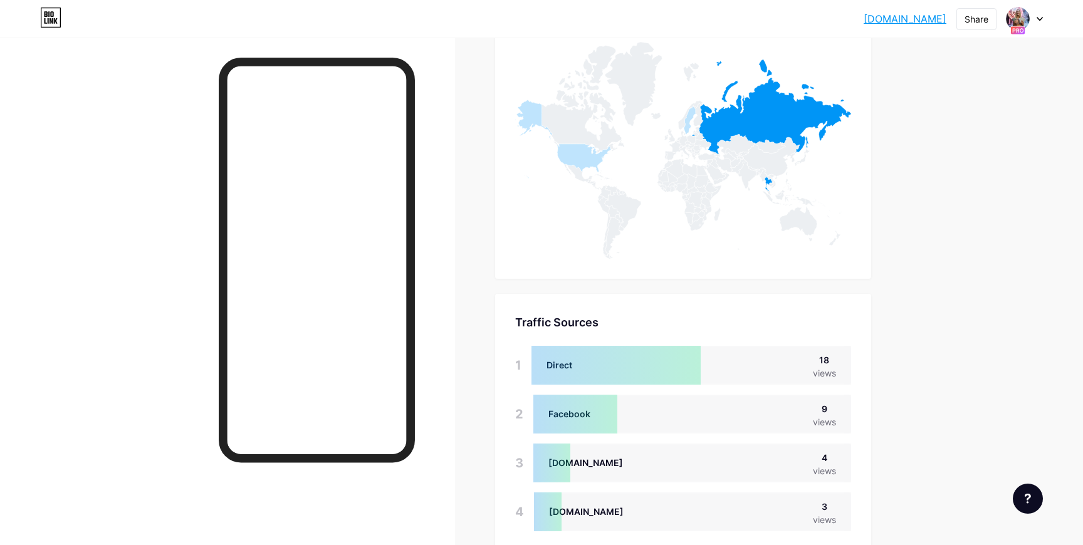
scroll to position [753, 0]
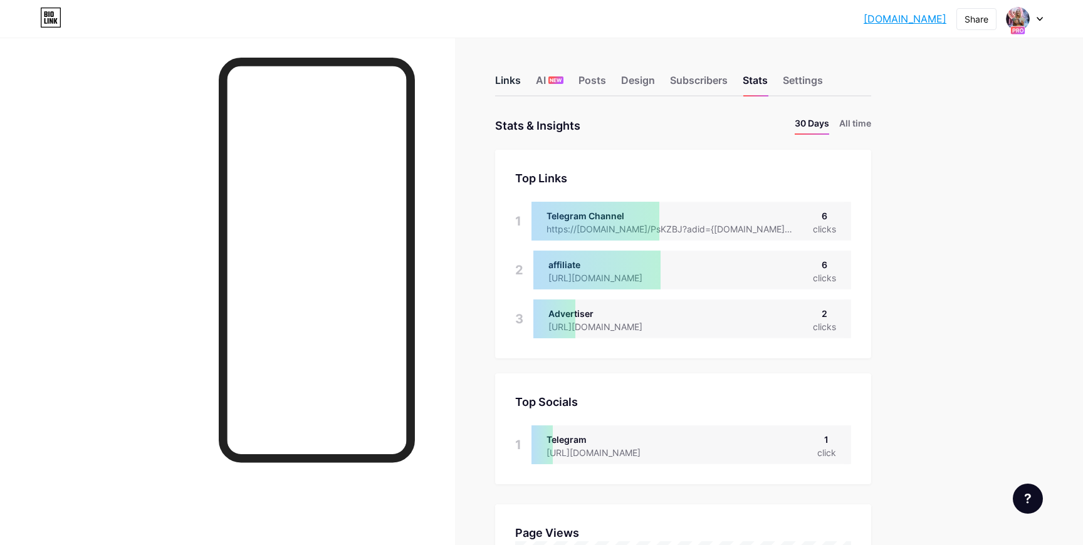
click at [511, 84] on div "Links" at bounding box center [508, 84] width 26 height 23
